Goal: Task Accomplishment & Management: Use online tool/utility

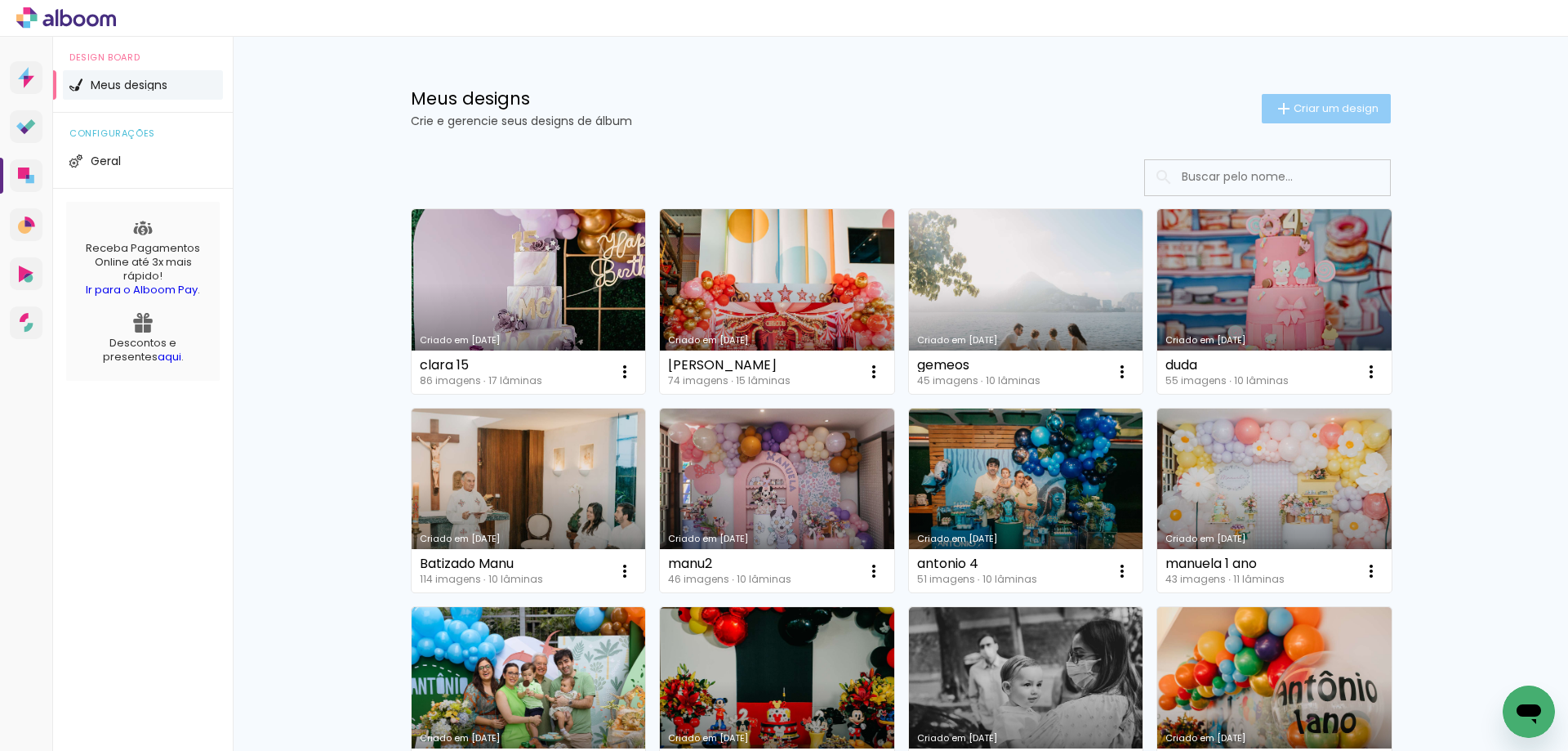
click at [1284, 118] on iron-icon at bounding box center [1284, 109] width 20 height 20
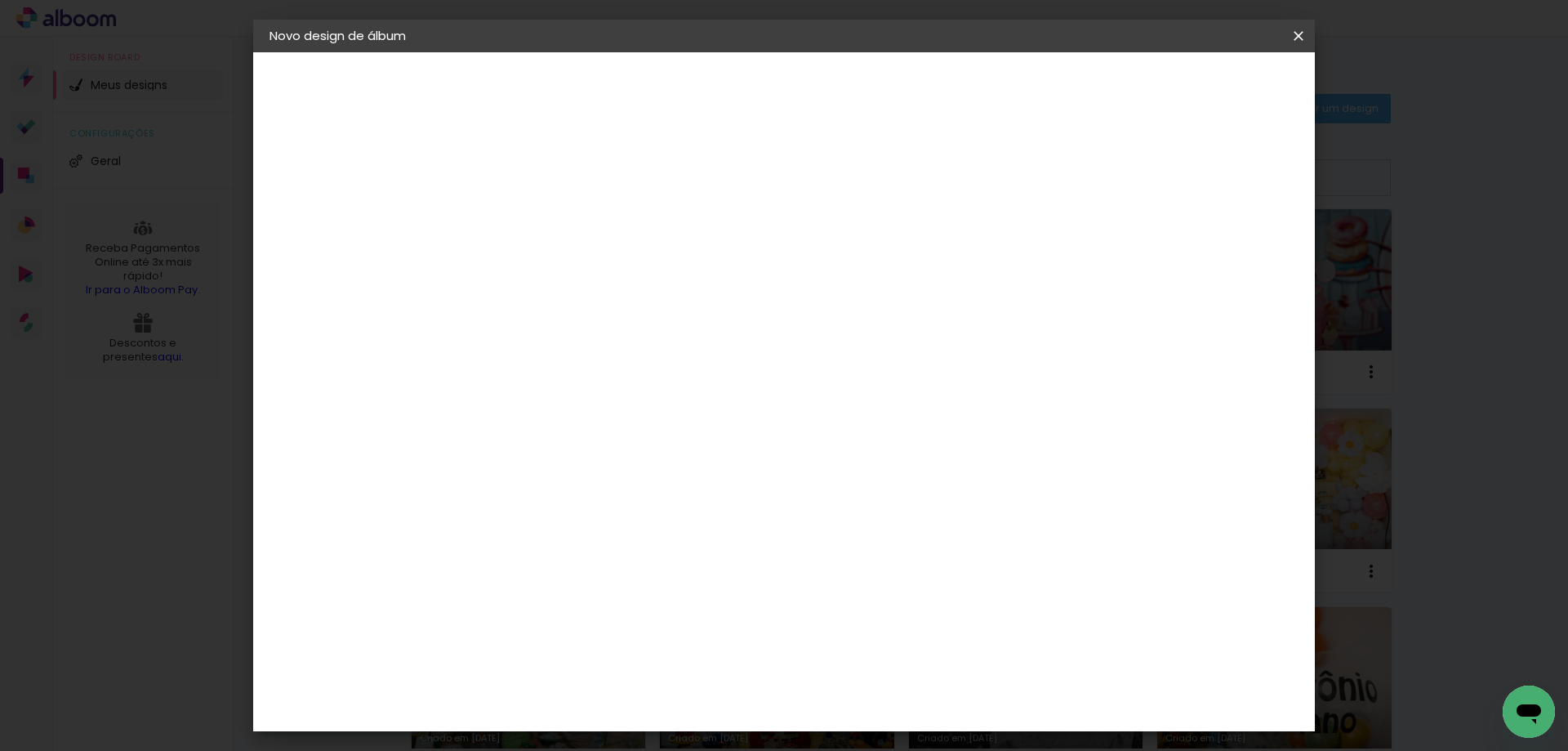
click at [536, 219] on input at bounding box center [536, 220] width 0 height 25
type input "[PERSON_NAME] 1"
type paper-input "[PERSON_NAME] 1"
click at [608, 101] on header "Informações Dê um título ao seu álbum. Avançar" at bounding box center [536, 101] width 142 height 97
click at [0, 0] on slot "Avançar" at bounding box center [0, 0] width 0 height 0
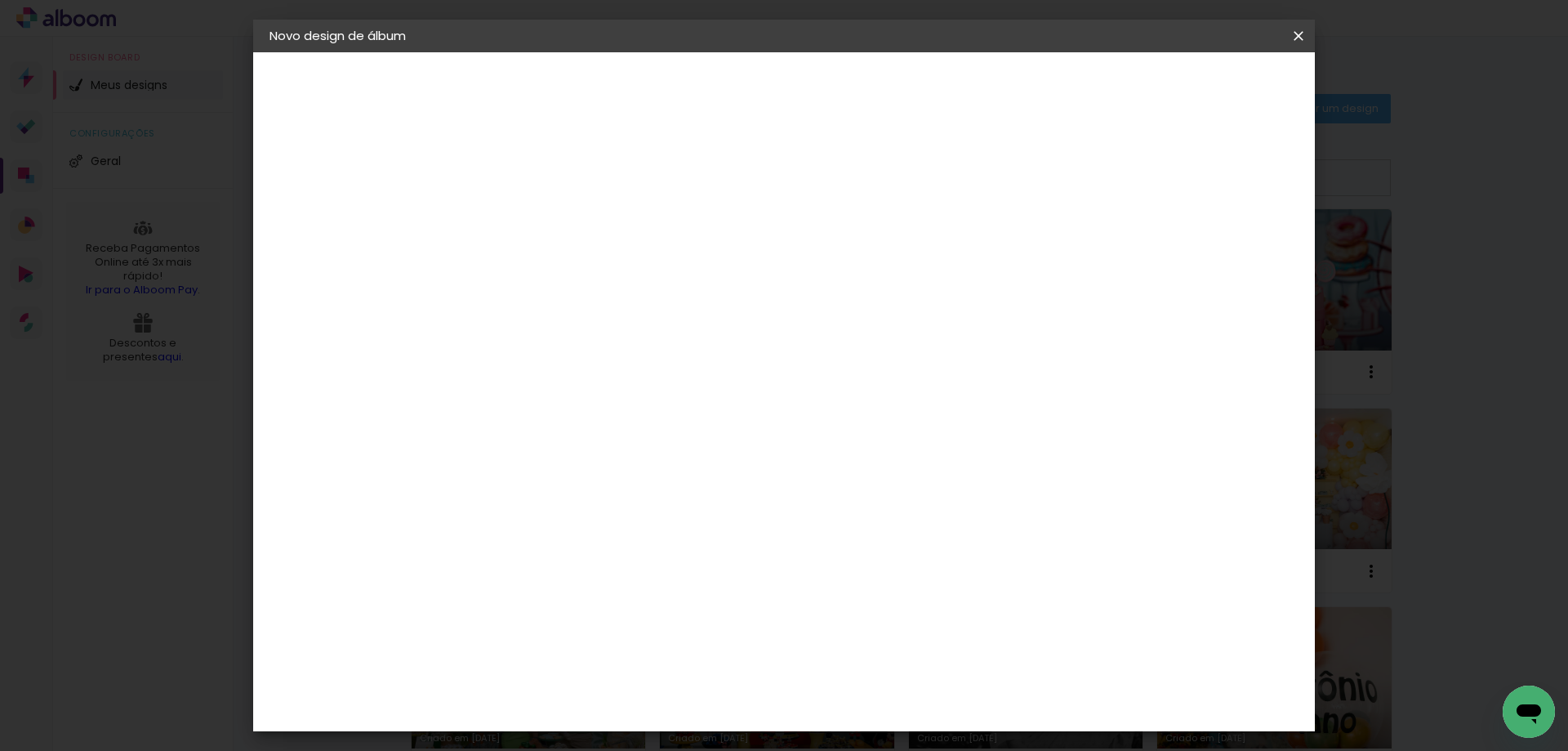
scroll to position [1715, 0]
click at [566, 374] on div "Go image" at bounding box center [545, 386] width 40 height 26
click at [0, 0] on slot "Avançar" at bounding box center [0, 0] width 0 height 0
click at [600, 272] on input "text" at bounding box center [568, 285] width 64 height 25
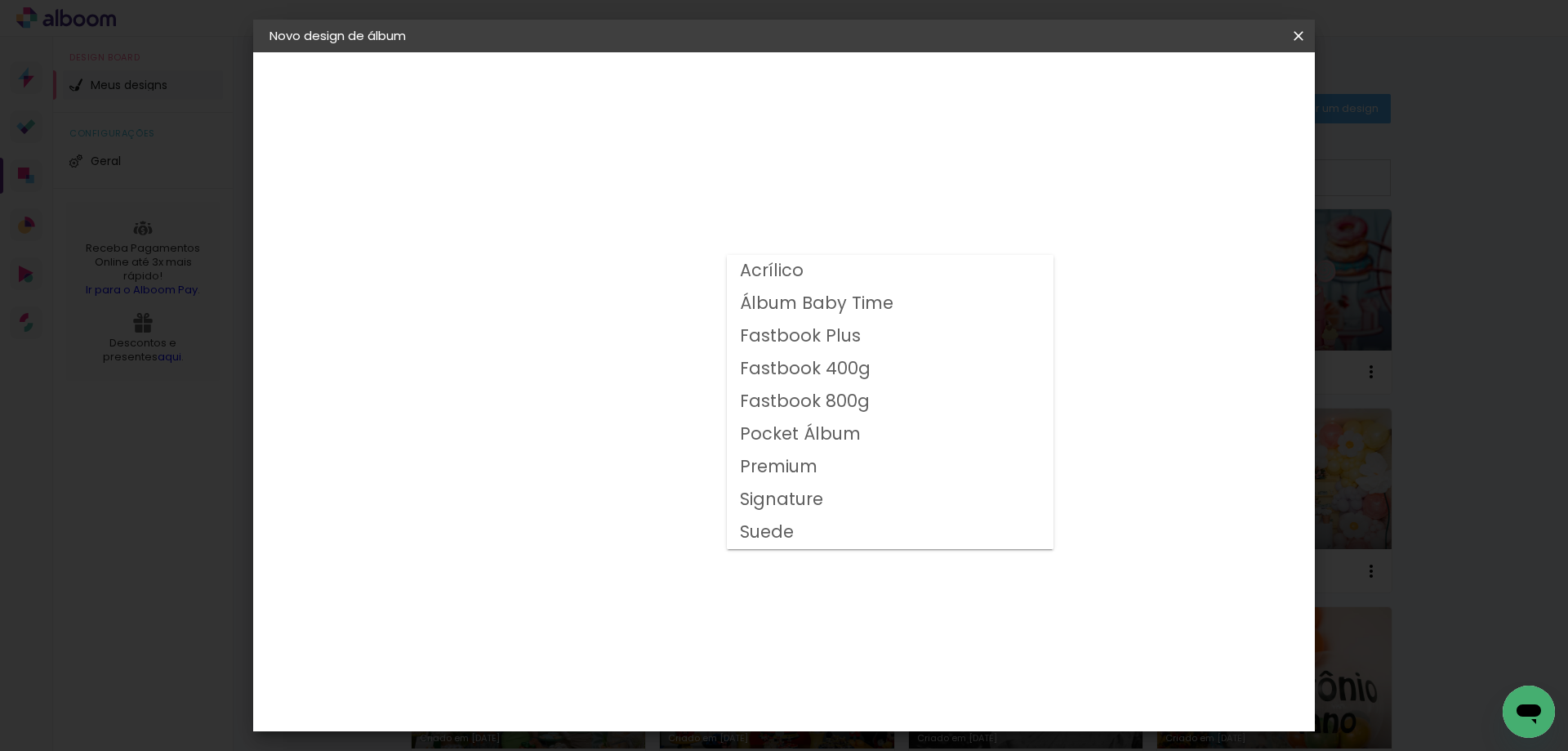
click at [914, 413] on paper-item "Fastbook 800g" at bounding box center [889, 402] width 327 height 32
type input "Fastbook 800g"
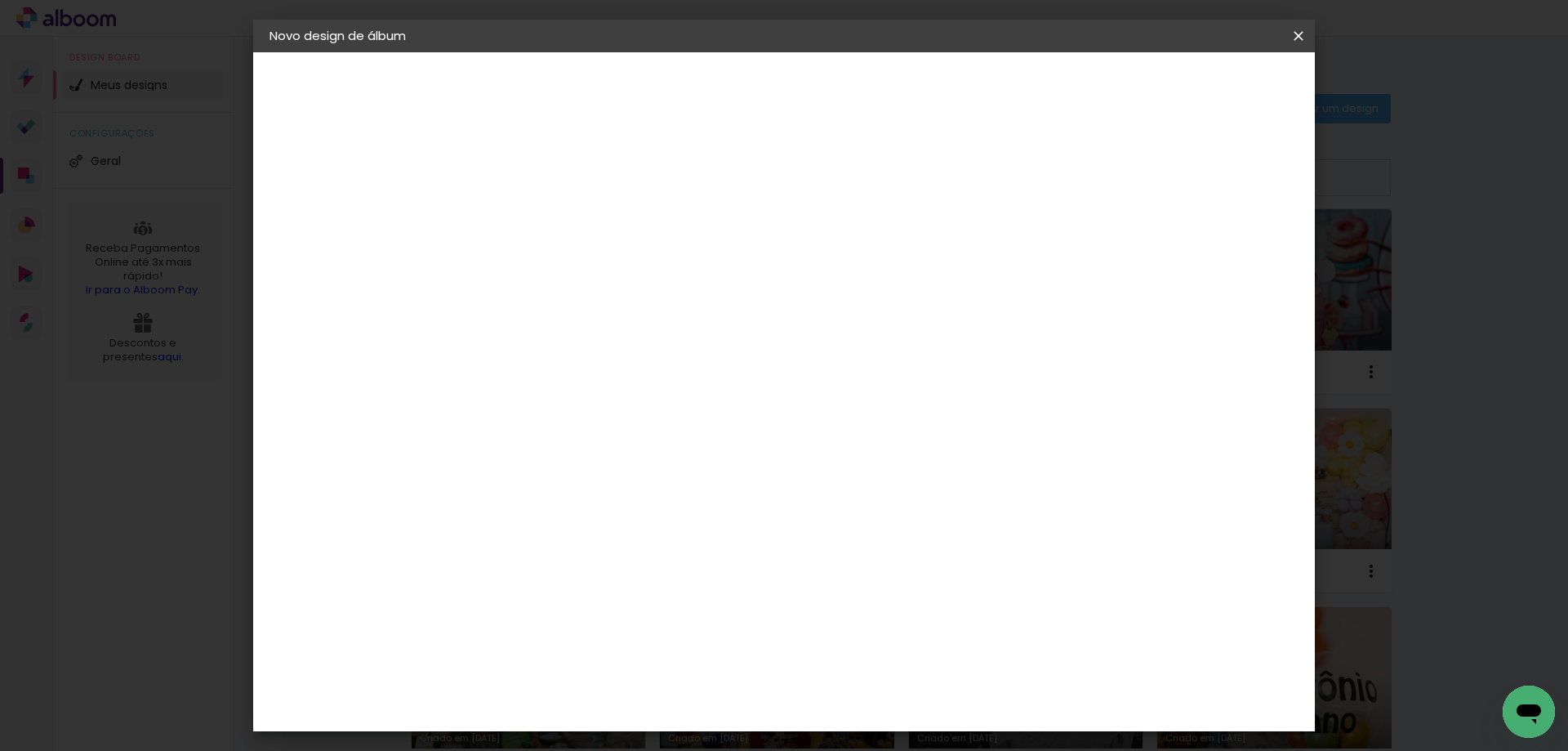
scroll to position [245, 0]
drag, startPoint x: 904, startPoint y: 427, endPoint x: 1076, endPoint y: 285, distance: 223.0
click at [707, 518] on span "25 × 25 cm" at bounding box center [676, 539] width 60 height 43
click at [803, 86] on paper-button "Avançar" at bounding box center [762, 86] width 80 height 28
click at [539, 177] on input "2" at bounding box center [524, 176] width 57 height 21
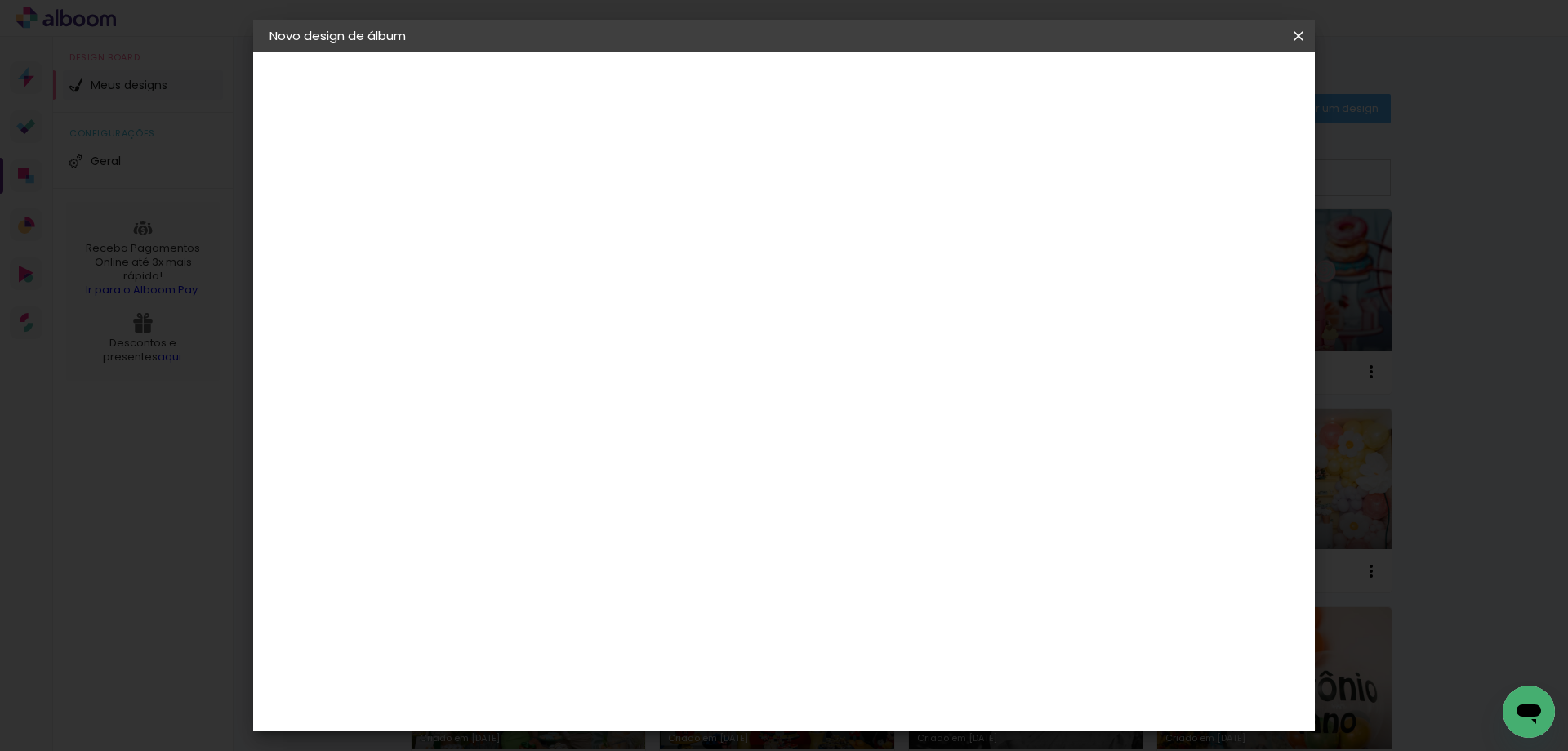
type input "1"
type paper-input "1"
click at [541, 177] on input "1" at bounding box center [524, 176] width 57 height 21
click at [1196, 93] on span "Iniciar design" at bounding box center [1158, 86] width 75 height 12
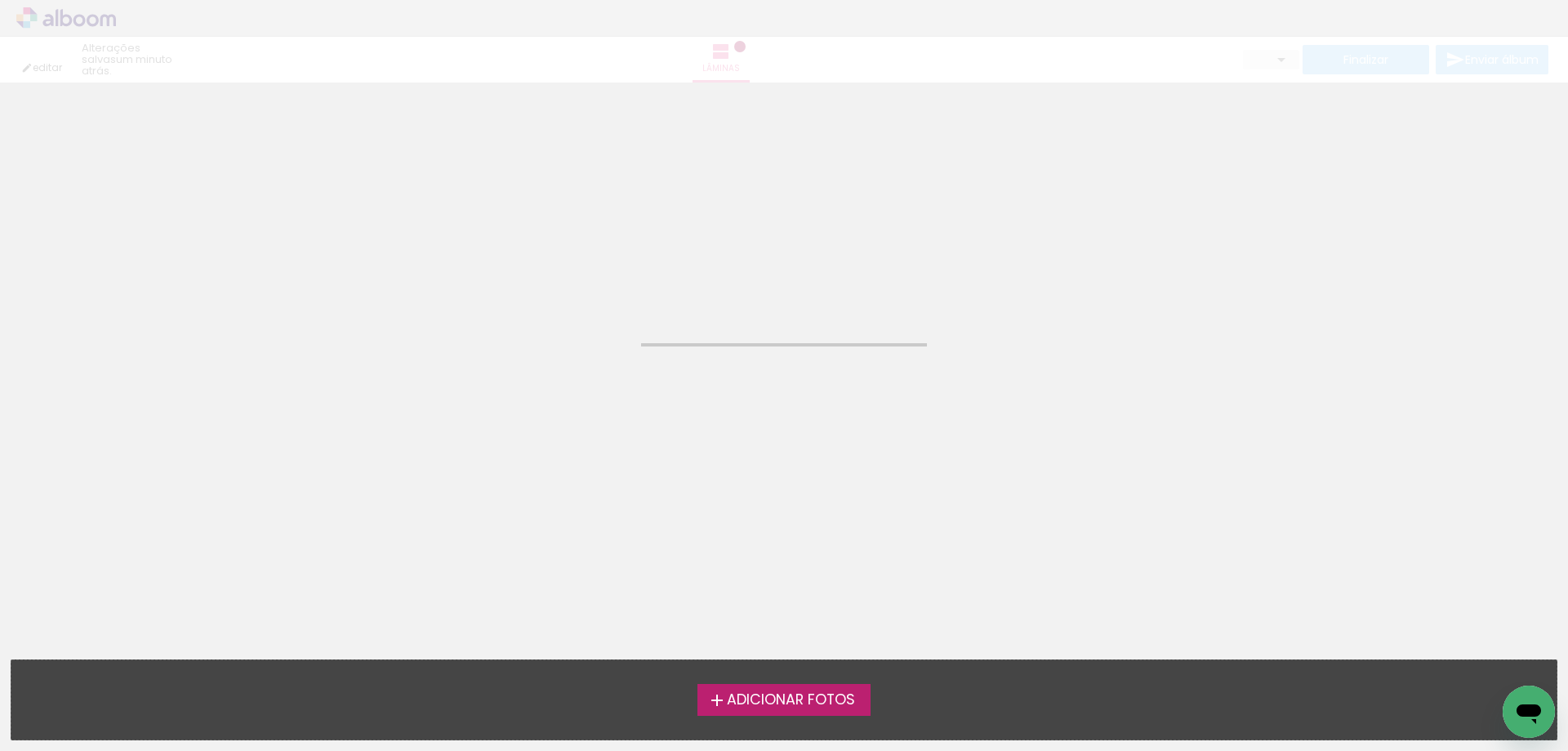
click at [742, 697] on span "Adicionar Fotos" at bounding box center [790, 700] width 128 height 14
click at [0, 0] on input "file" at bounding box center [0, 0] width 0 height 0
